Goal: Task Accomplishment & Management: Manage account settings

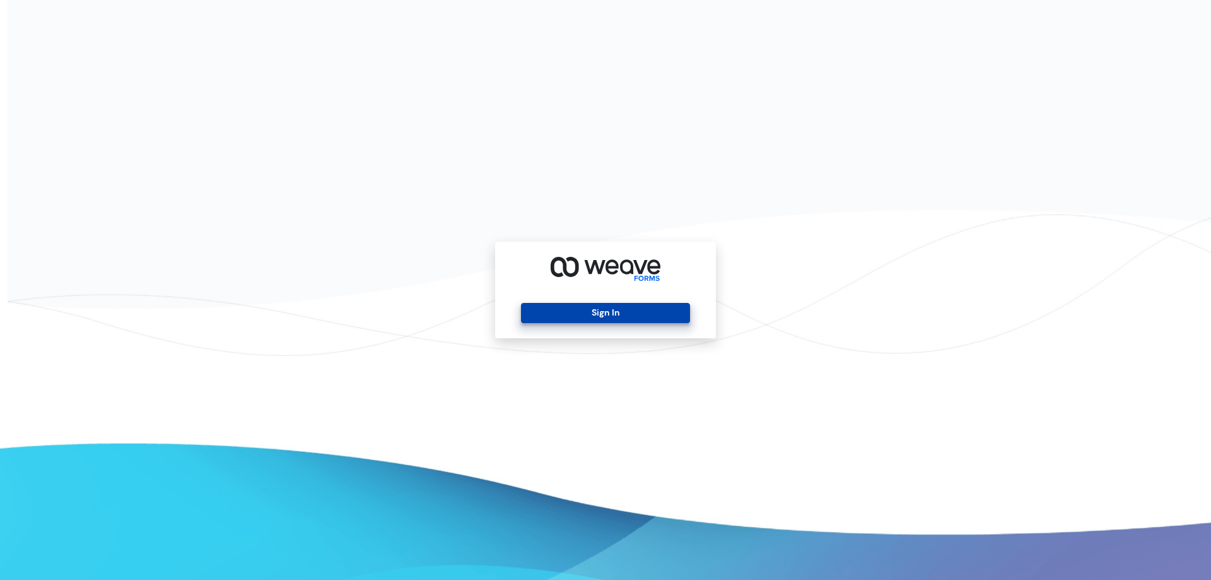
click at [569, 304] on button "Sign In" at bounding box center [605, 313] width 168 height 20
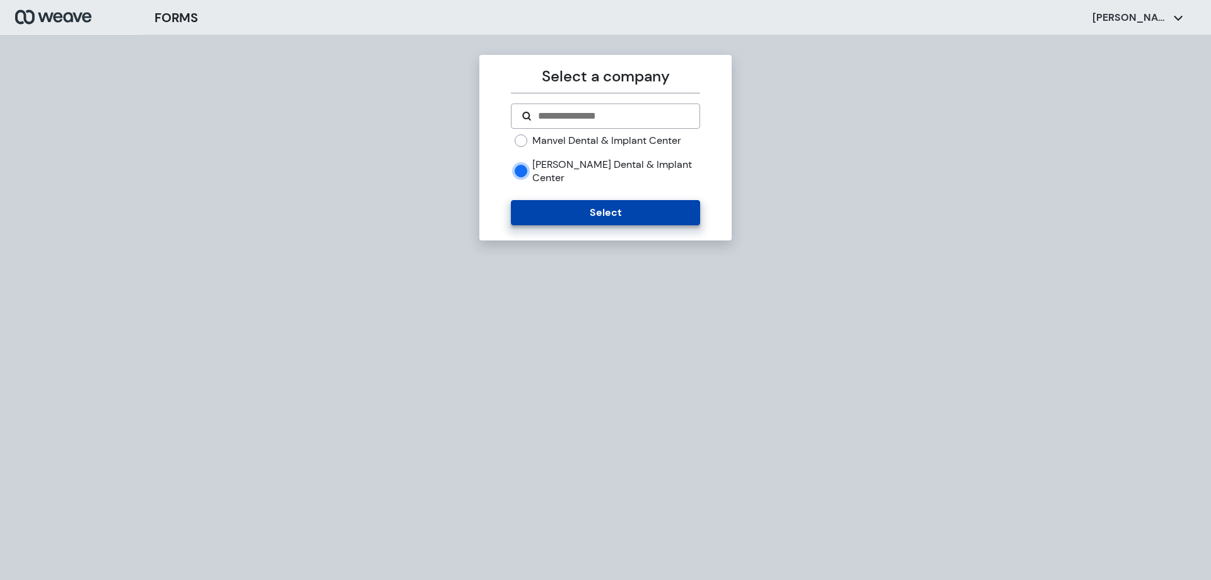
click at [542, 219] on button "Select" at bounding box center [605, 212] width 189 height 25
